Goal: Task Accomplishment & Management: Complete application form

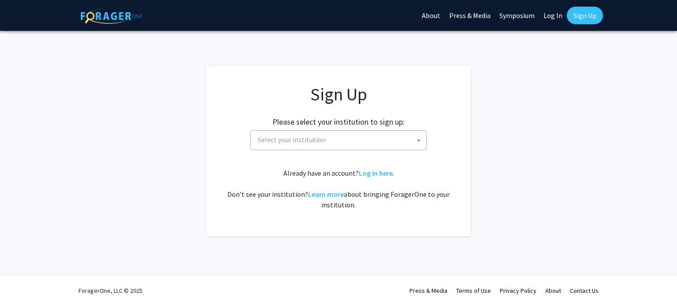
click at [313, 143] on span "Select your institution" at bounding box center [292, 139] width 68 height 9
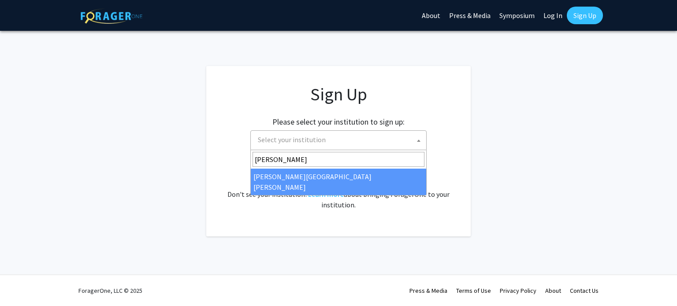
type input "johns"
select select "1"
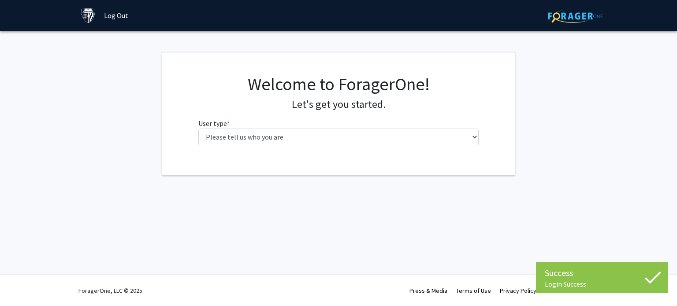
click at [419, 127] on fg-select "User type * required Please tell us who you are Undergraduate Student Master's …" at bounding box center [338, 131] width 281 height 27
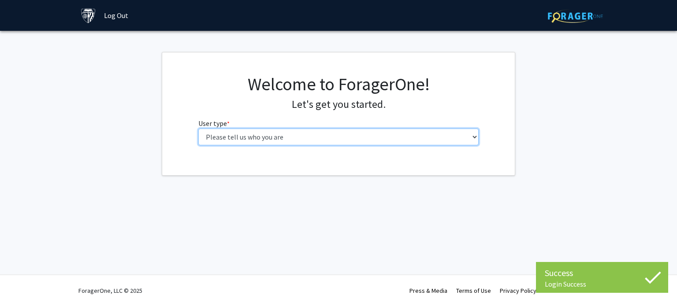
click at [411, 130] on select "Please tell us who you are Undergraduate Student Master's Student Doctoral Cand…" at bounding box center [338, 137] width 281 height 17
select select "2: masters"
click at [198, 129] on select "Please tell us who you are Undergraduate Student Master's Student Doctoral Cand…" at bounding box center [338, 137] width 281 height 17
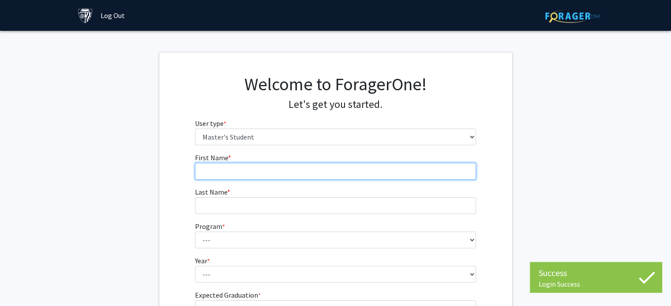
click at [377, 168] on input "First Name * required" at bounding box center [335, 171] width 281 height 17
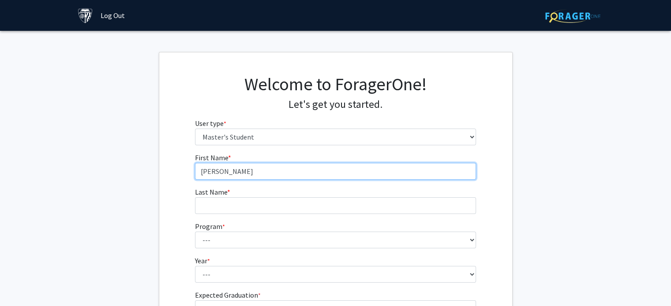
type input "[PERSON_NAME]"
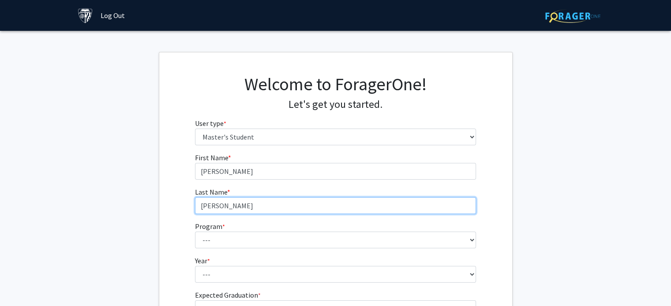
type input "[PERSON_NAME]"
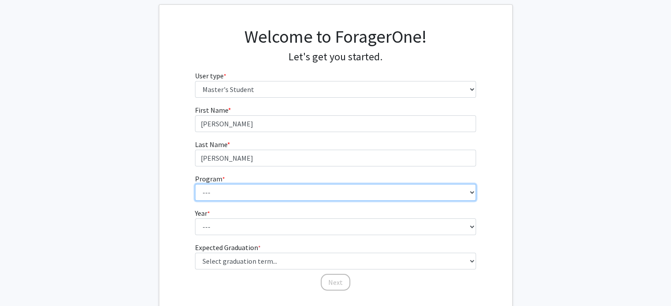
scroll to position [107, 0]
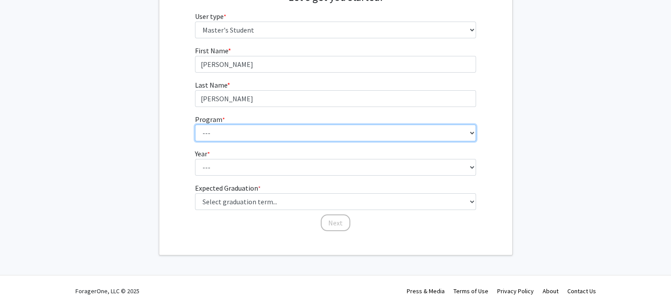
click at [312, 133] on select "--- Anatomy Education Applied and Computational Mathematics Applied Biomedical …" at bounding box center [335, 133] width 281 height 17
select select "137: 136"
click at [195, 125] on select "--- Anatomy Education Applied and Computational Mathematics Applied Biomedical …" at bounding box center [335, 133] width 281 height 17
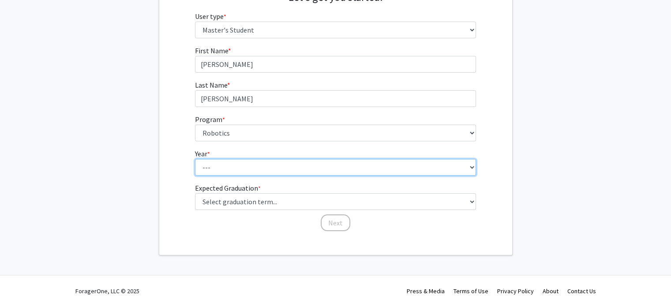
click at [248, 167] on select "--- First Year Second Year" at bounding box center [335, 167] width 281 height 17
select select "1: first_year"
click at [195, 159] on select "--- First Year Second Year" at bounding box center [335, 167] width 281 height 17
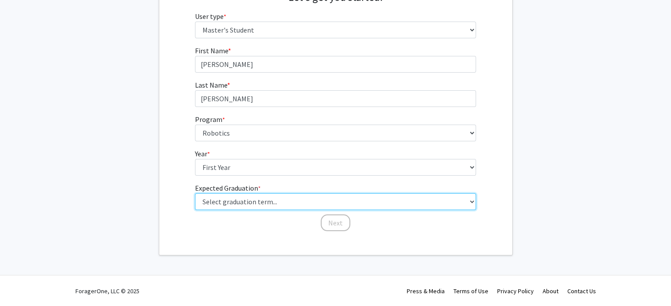
click at [237, 208] on select "Select graduation term... Spring 2025 Summer 2025 Fall 2025 Winter 2025 Spring …" at bounding box center [335, 202] width 281 height 17
select select "12: winter_2027"
click at [195, 194] on select "Select graduation term... Spring 2025 Summer 2025 Fall 2025 Winter 2025 Spring …" at bounding box center [335, 202] width 281 height 17
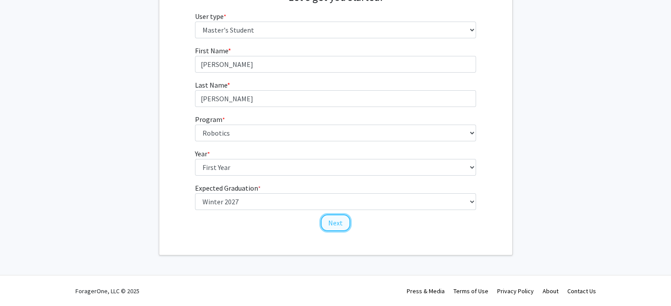
click at [336, 229] on button "Next" at bounding box center [335, 223] width 30 height 17
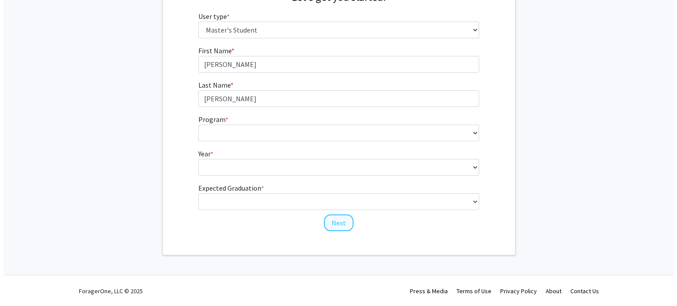
scroll to position [0, 0]
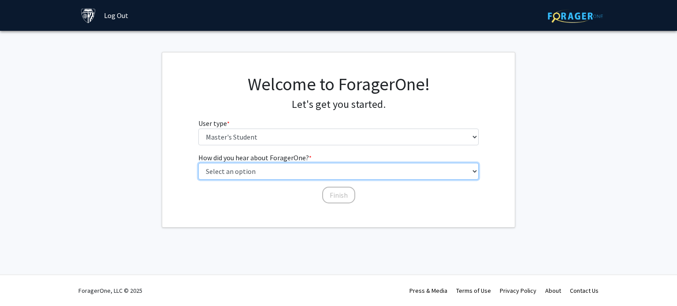
click at [270, 174] on select "Select an option Peer/student recommendation Faculty/staff recommendation Unive…" at bounding box center [338, 171] width 281 height 17
select select "3: university_website"
click at [198, 163] on select "Select an option Peer/student recommendation Faculty/staff recommendation Unive…" at bounding box center [338, 171] width 281 height 17
